Goal: Transaction & Acquisition: Purchase product/service

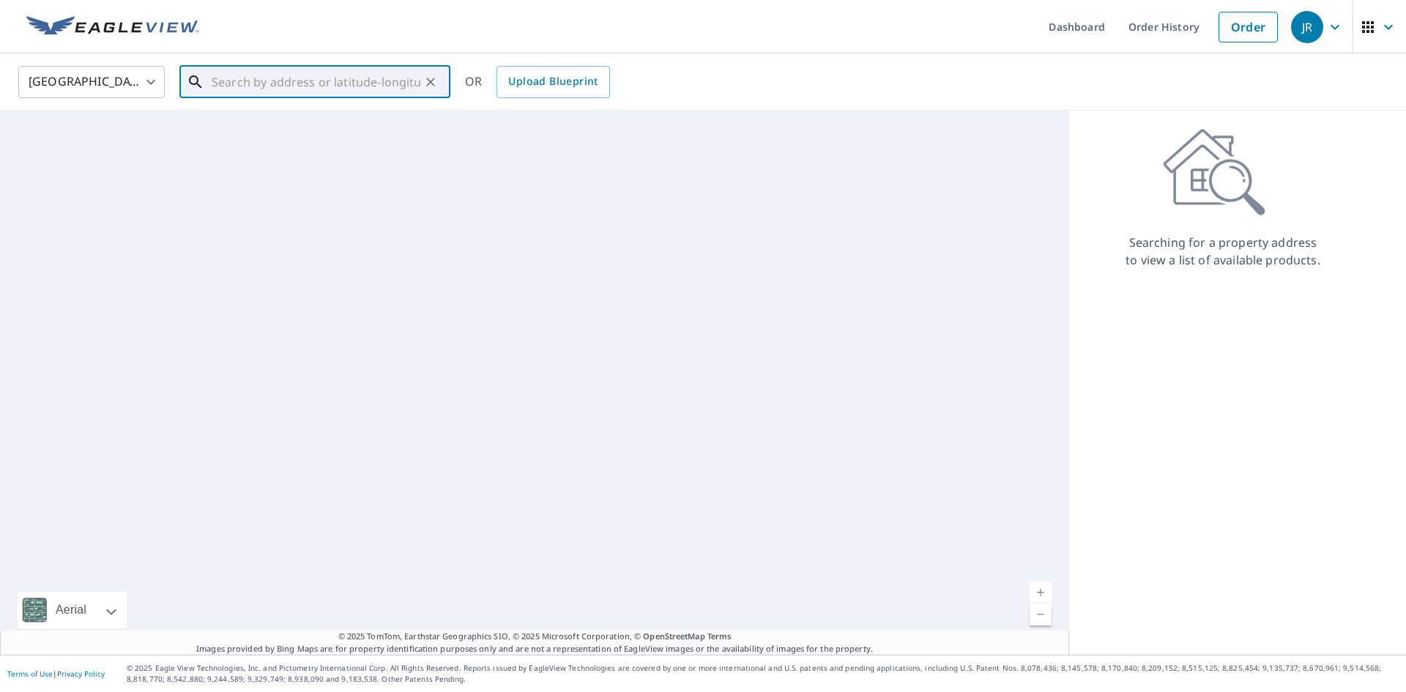
click at [264, 89] on input "text" at bounding box center [316, 82] width 209 height 41
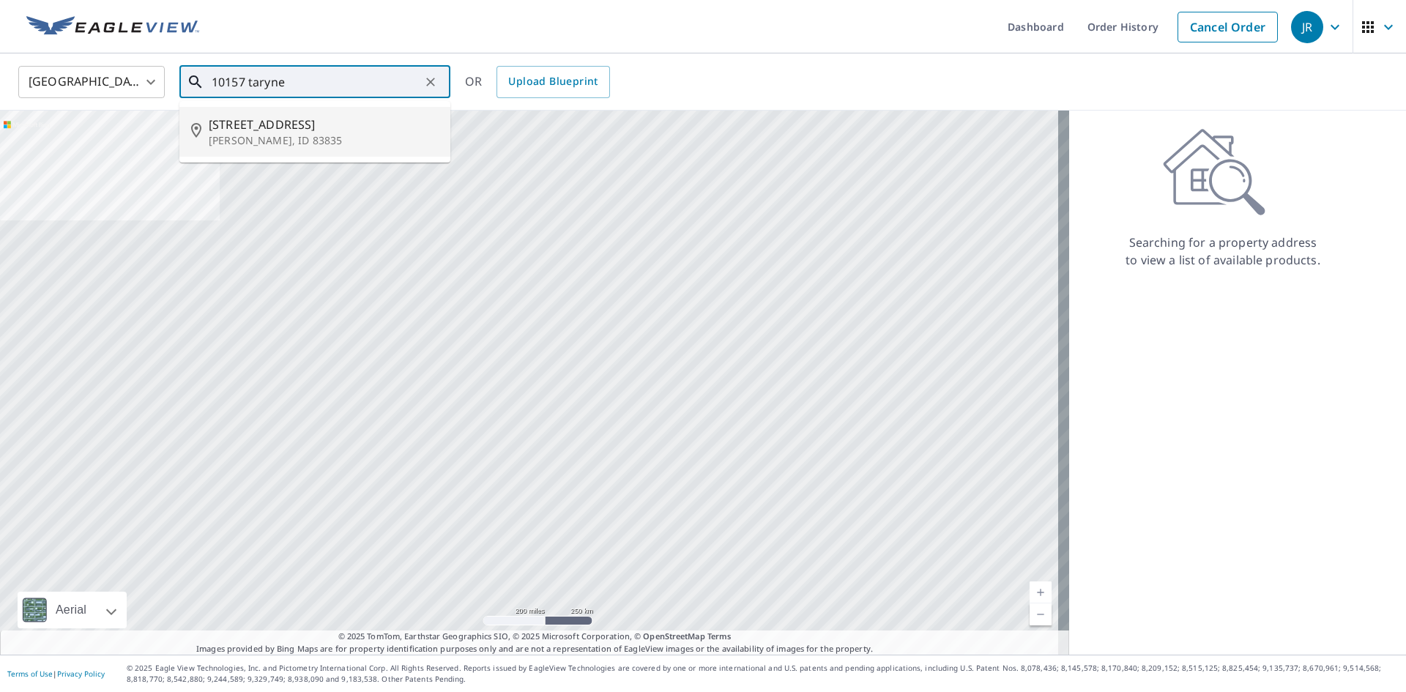
click at [286, 127] on span "[STREET_ADDRESS]" at bounding box center [324, 125] width 230 height 18
type input "[STREET_ADDRESS][PERSON_NAME]"
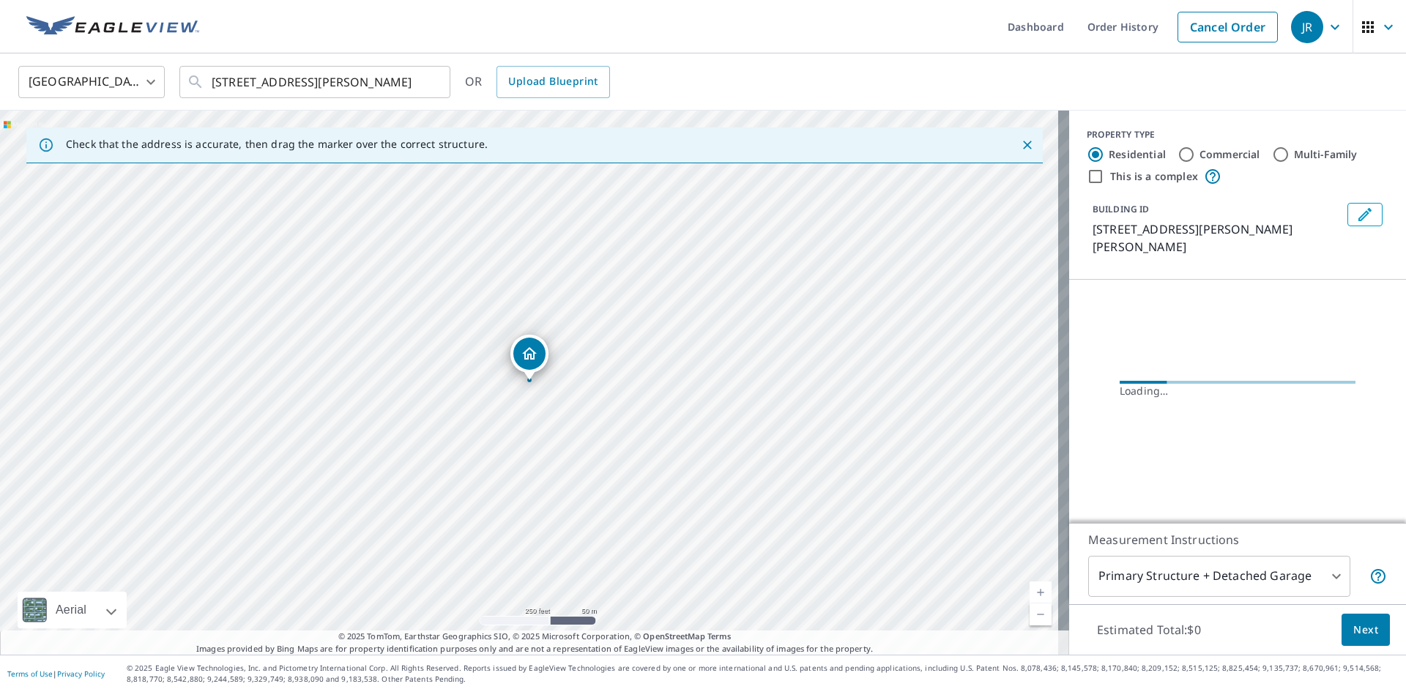
click at [1030, 587] on link "Current Level 17, Zoom In" at bounding box center [1041, 592] width 22 height 22
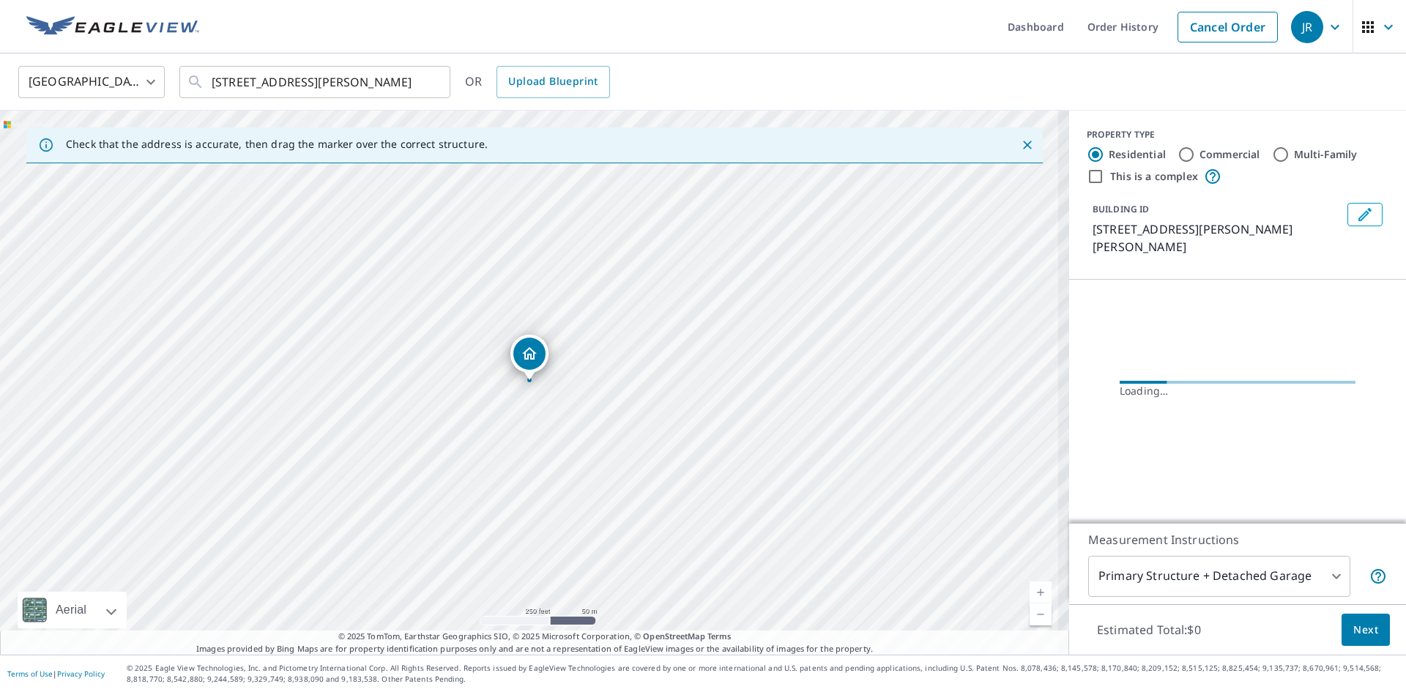
click at [1030, 587] on link "Current Level 17, Zoom In" at bounding box center [1041, 592] width 22 height 22
click at [1030, 587] on link "Current Level 17.943416471633633, Zoom In" at bounding box center [1041, 592] width 22 height 22
click at [1030, 587] on link "Current Level 18.847823545893387, Zoom In Disabled" at bounding box center [1041, 592] width 22 height 22
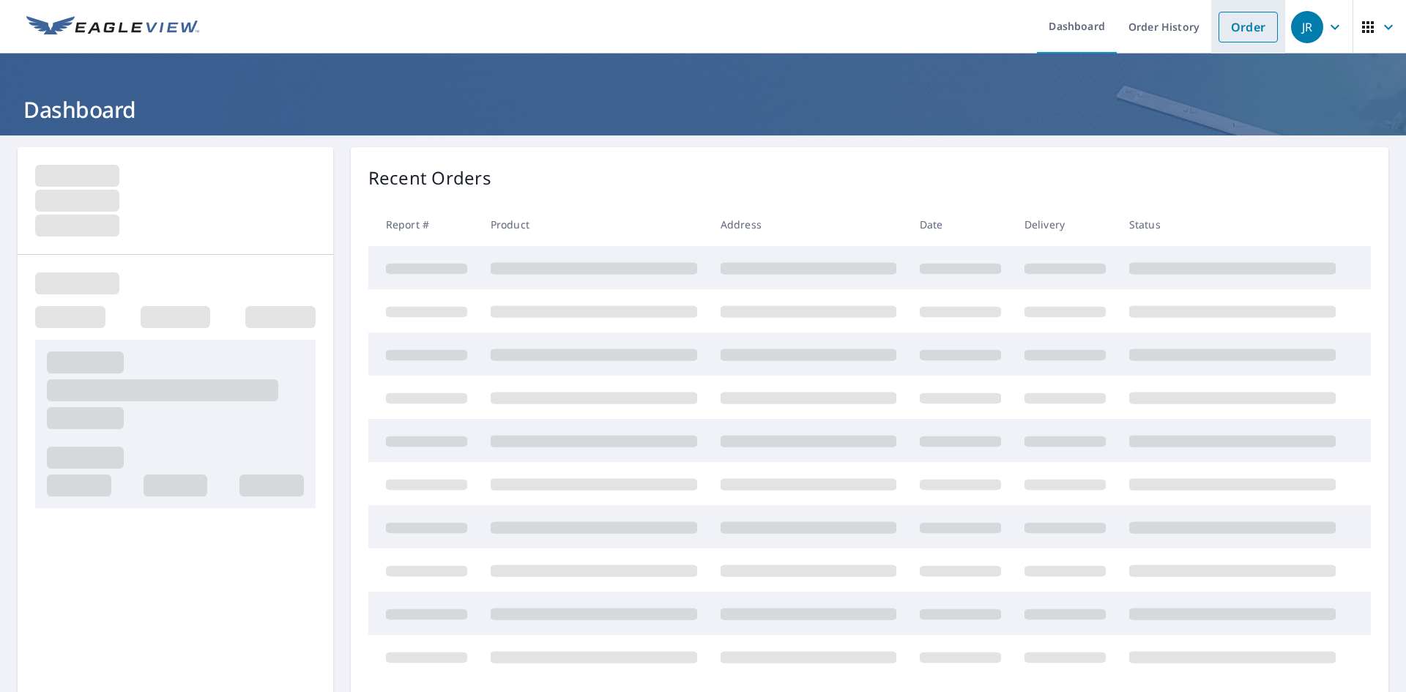
drag, startPoint x: 1243, startPoint y: 18, endPoint x: 1235, endPoint y: 26, distance: 10.9
click at [1243, 18] on link "Order" at bounding box center [1247, 27] width 59 height 31
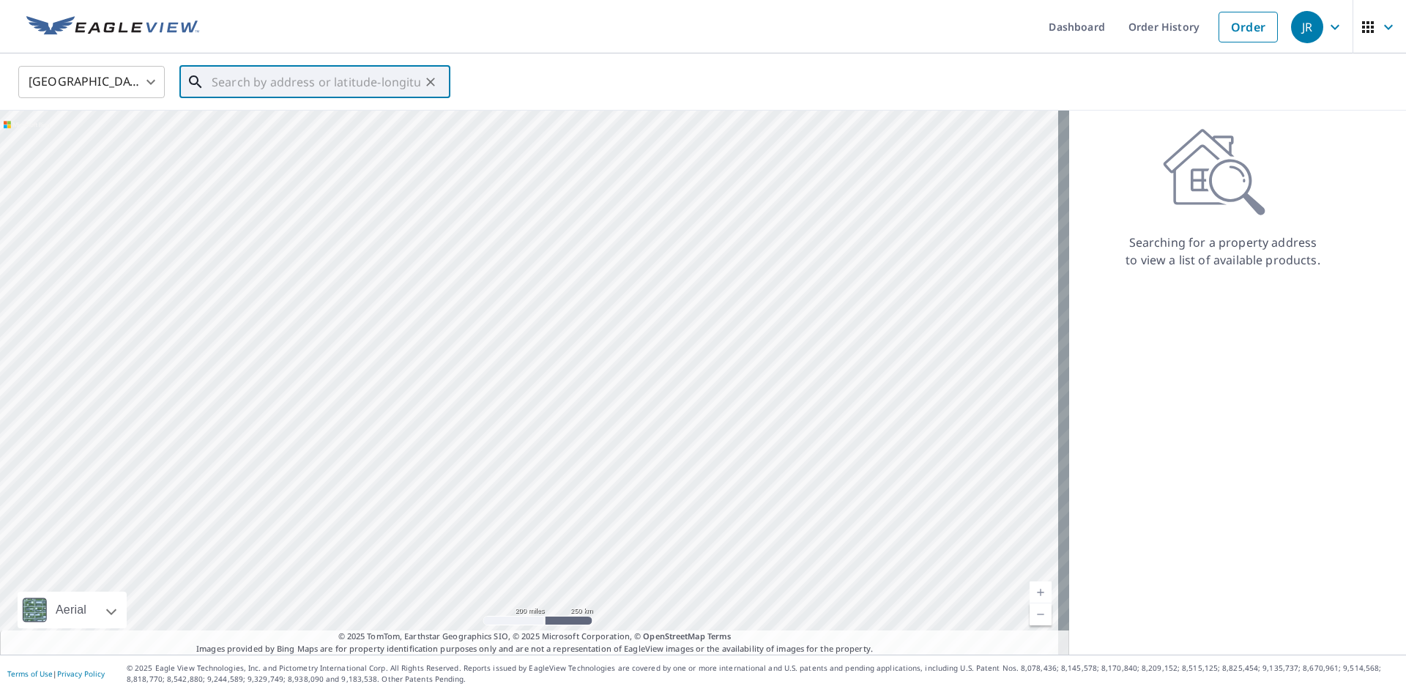
click at [302, 82] on input "text" at bounding box center [316, 82] width 209 height 41
click at [298, 140] on p "[PERSON_NAME], ID 83835" at bounding box center [324, 140] width 230 height 15
type input "[STREET_ADDRESS][PERSON_NAME]"
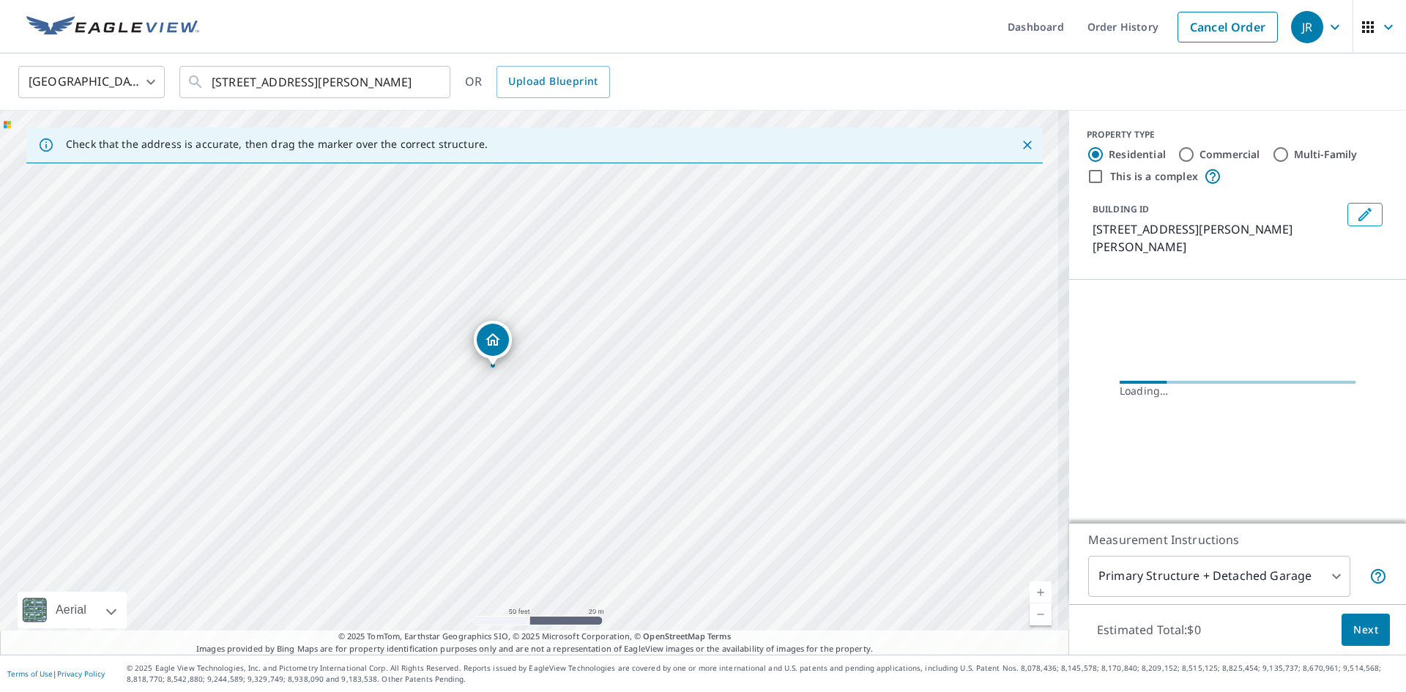
drag, startPoint x: 536, startPoint y: 333, endPoint x: 598, endPoint y: 455, distance: 136.2
click at [598, 457] on div "[STREET_ADDRESS][PERSON_NAME]" at bounding box center [534, 383] width 1069 height 544
